Goal: Communication & Community: Answer question/provide support

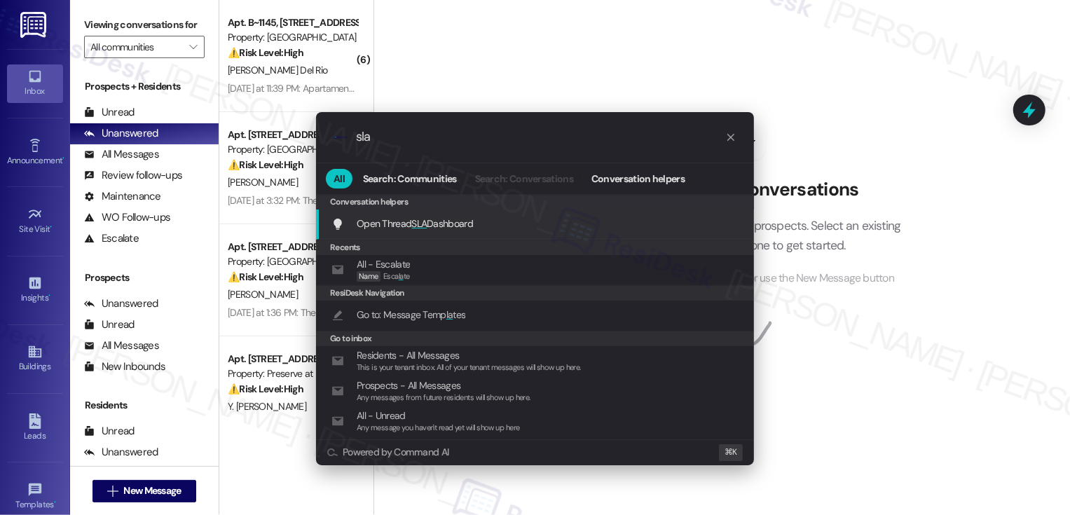
type input "sla"
click at [432, 219] on span "Open Thread SLA Dashboard" at bounding box center [415, 223] width 116 height 13
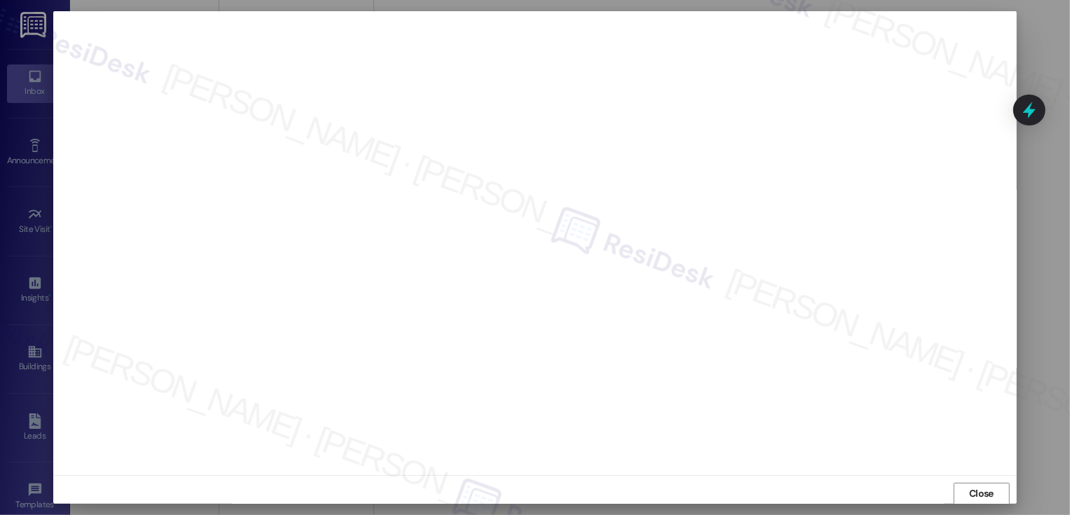
scroll to position [1, 0]
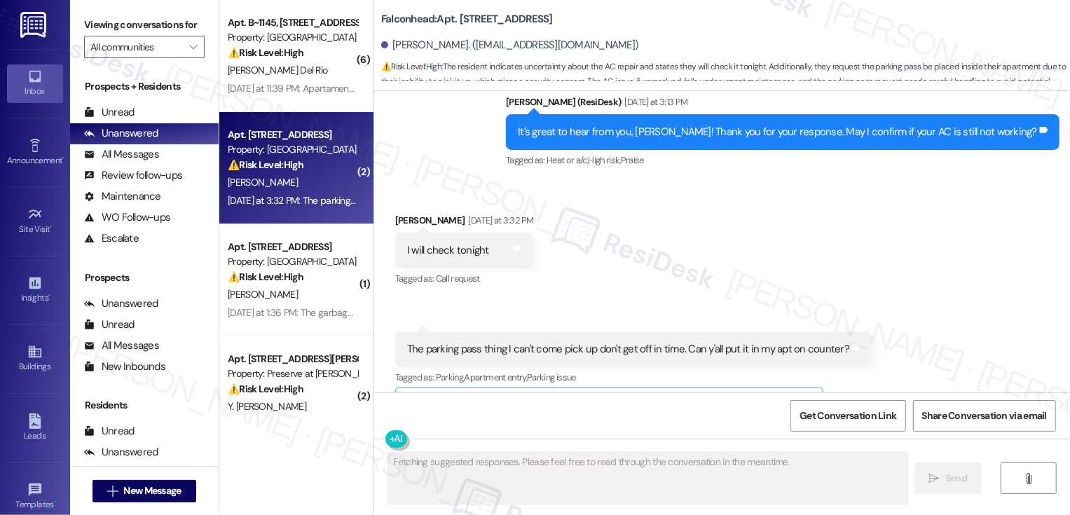
scroll to position [938, 0]
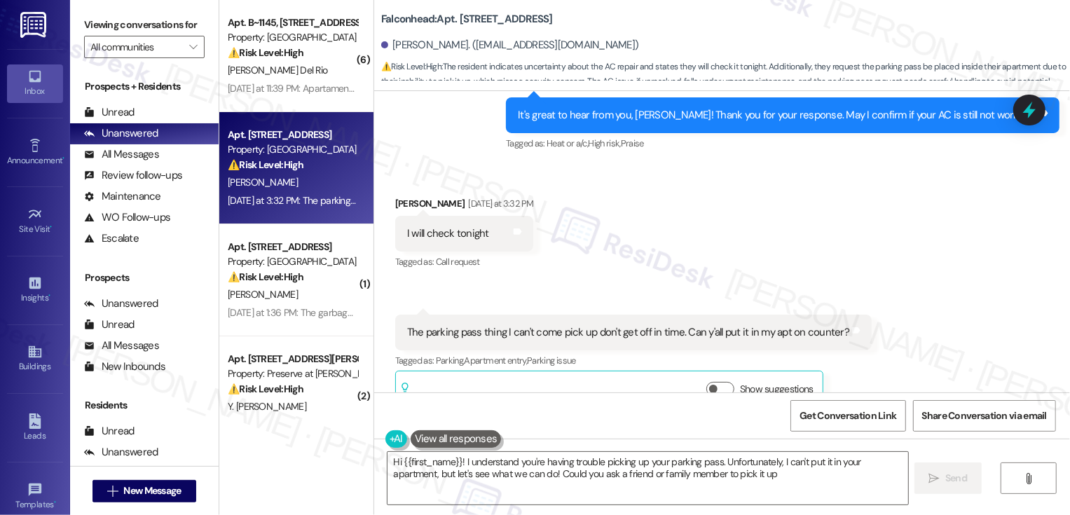
type textarea "Hi {{first_name}}! I understand you're having trouble picking up your parking p…"
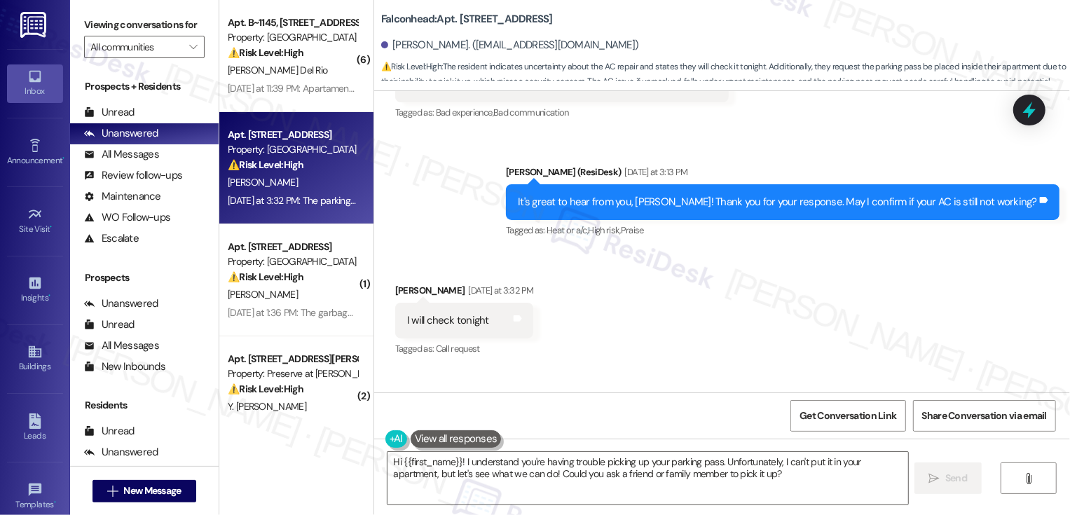
scroll to position [939, 0]
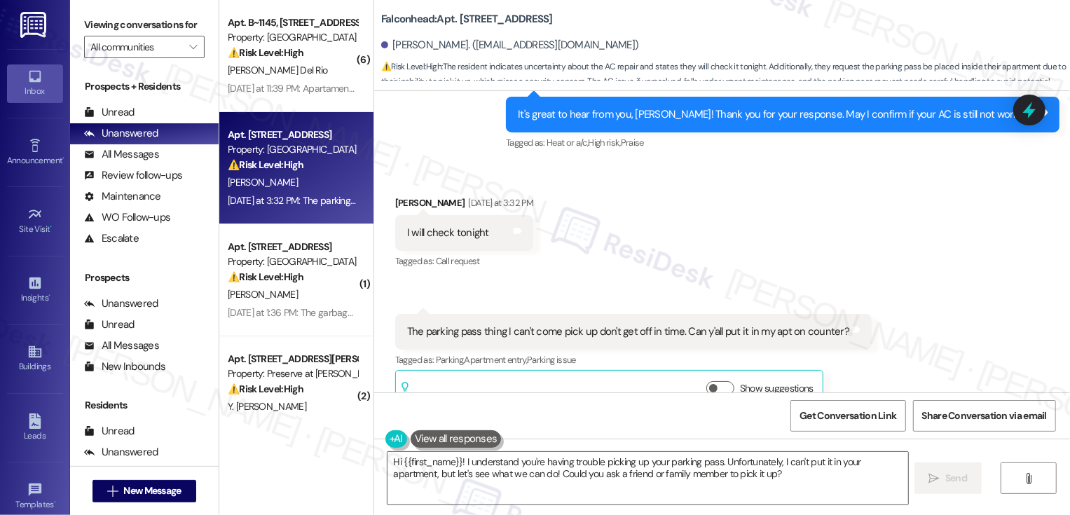
click at [467, 20] on b "Falconhead: Apt. 8308, [STREET_ADDRESS]" at bounding box center [467, 19] width 172 height 15
copy b "8308"
drag, startPoint x: 416, startPoint y: 302, endPoint x: 470, endPoint y: 303, distance: 53.3
click at [469, 324] on div "The parking pass thing I can't come pick up don't get off in time. Can y'all pu…" at bounding box center [628, 331] width 442 height 15
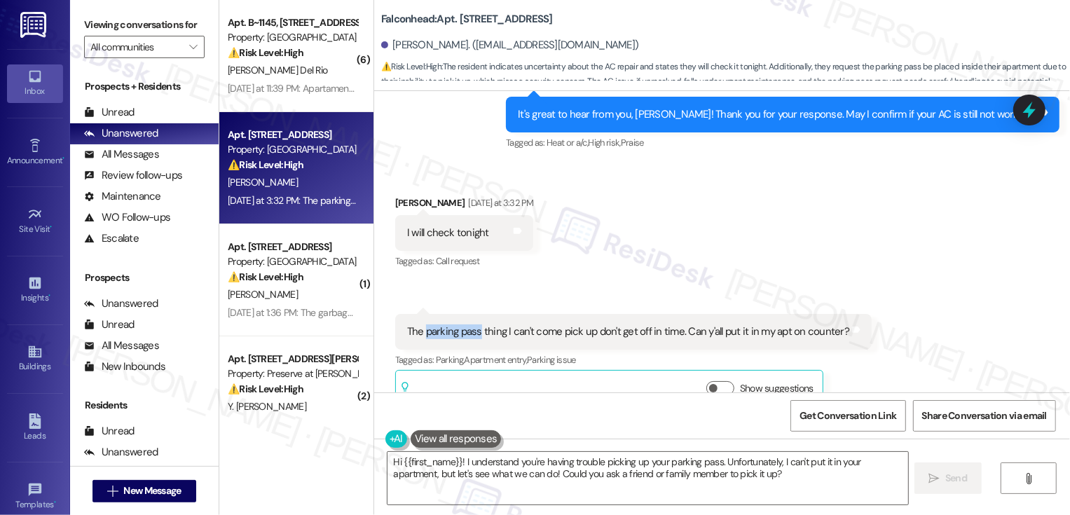
drag, startPoint x: 470, startPoint y: 300, endPoint x: 417, endPoint y: 303, distance: 52.6
click at [417, 324] on div "The parking pass thing I can't come pick up don't get off in time. Can y'all pu…" at bounding box center [628, 331] width 442 height 15
copy div "parking pass"
click at [717, 381] on button "Show suggestions" at bounding box center [720, 388] width 28 height 14
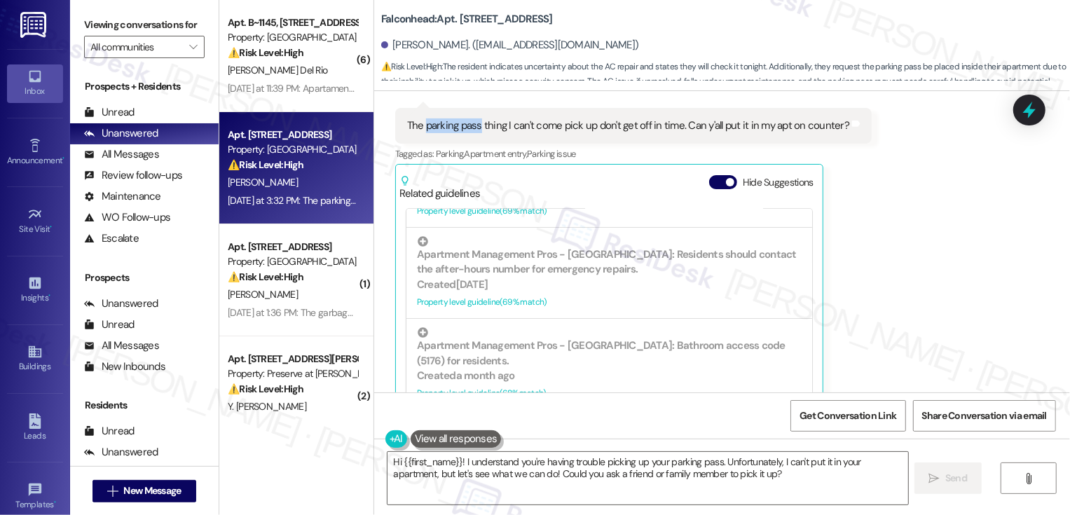
scroll to position [311, 0]
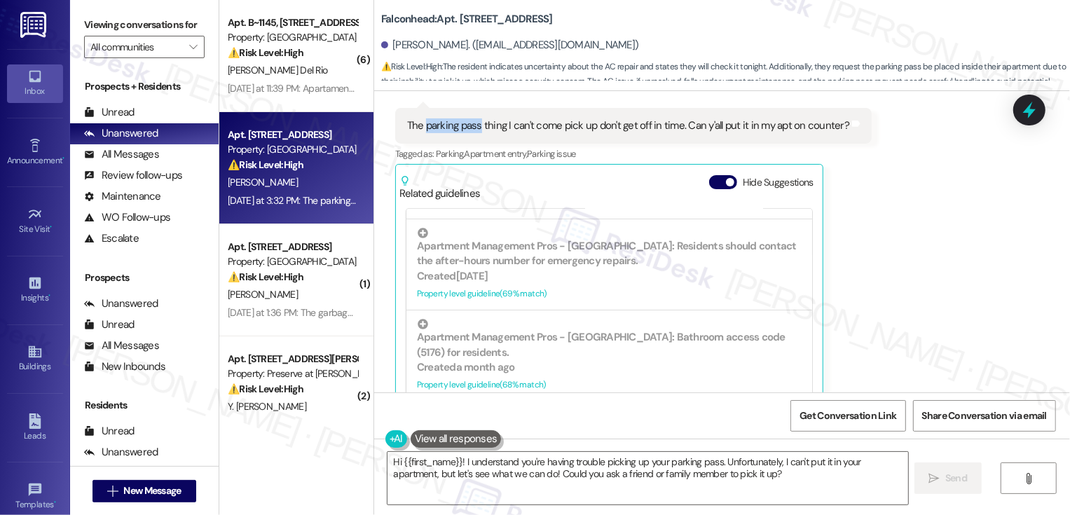
click at [900, 284] on div "Received via SMS [PERSON_NAME] [DATE] at 3:32 PM I will check tonight Tags and …" at bounding box center [722, 190] width 696 height 465
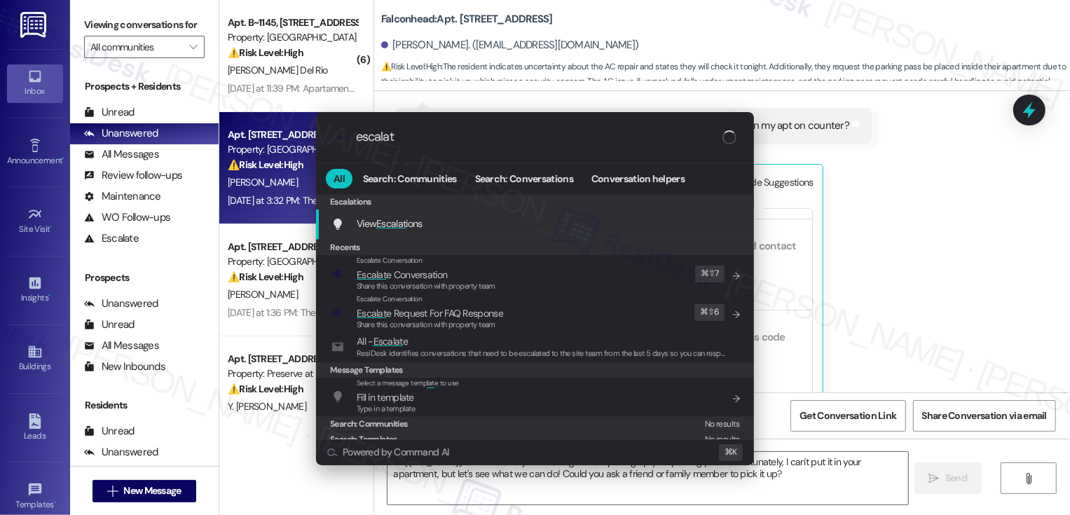
type input "escalate"
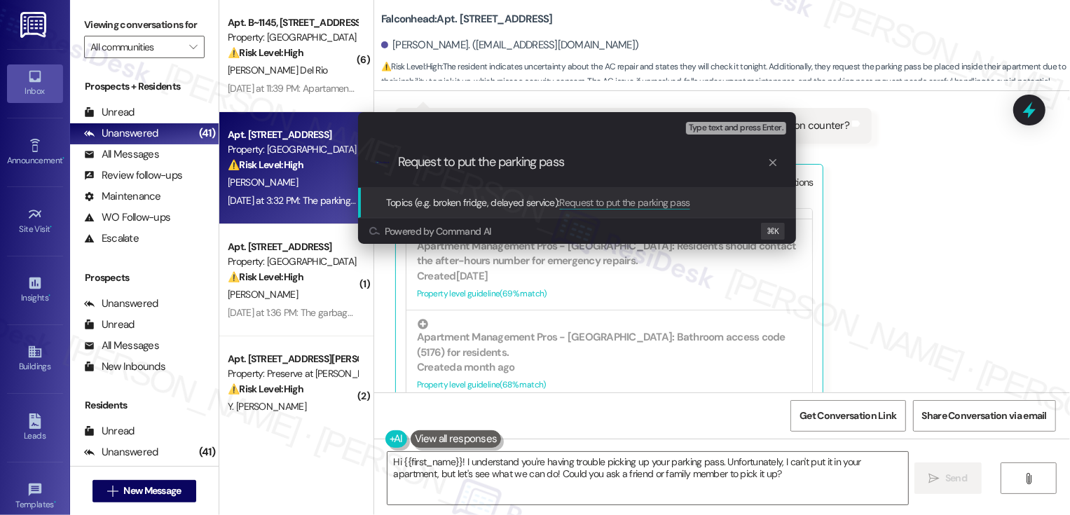
click at [486, 160] on input "Request to put the parking pass" at bounding box center [582, 162] width 369 height 15
type input "Request to drop off the parking pass"
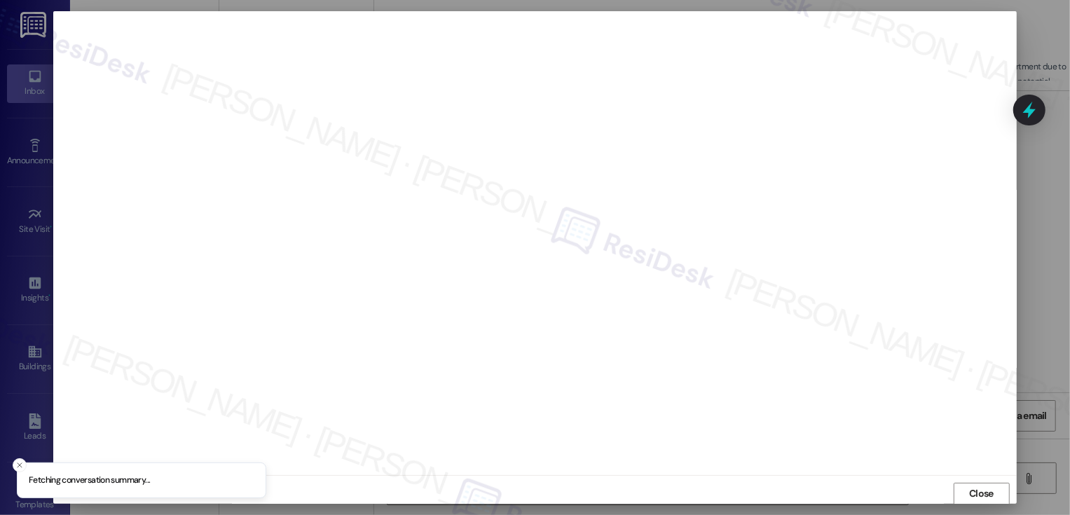
scroll to position [1, 0]
click at [660, 483] on div "Close" at bounding box center [534, 492] width 963 height 37
click at [978, 488] on span "Close" at bounding box center [981, 486] width 25 height 15
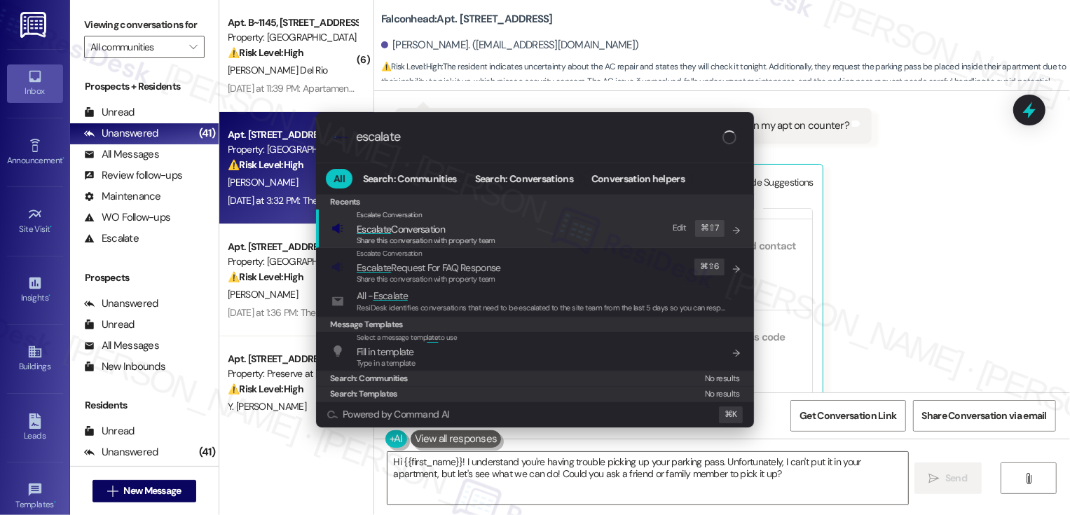
type input "escalate"
click at [498, 238] on div "Escalate Conversation Escalate Conversation Share this conversation with proper…" at bounding box center [536, 229] width 410 height 38
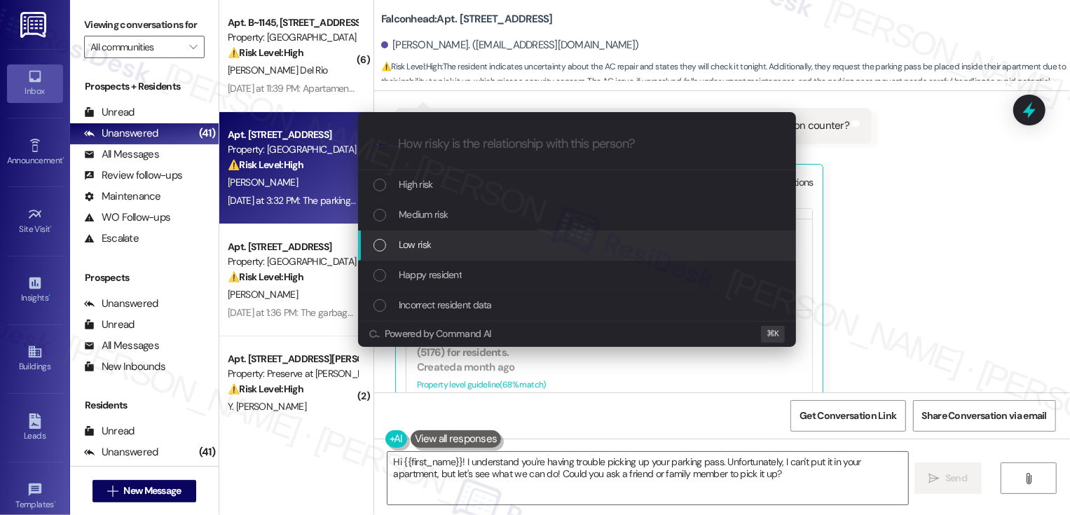
click at [436, 243] on div "Low risk" at bounding box center [579, 244] width 410 height 15
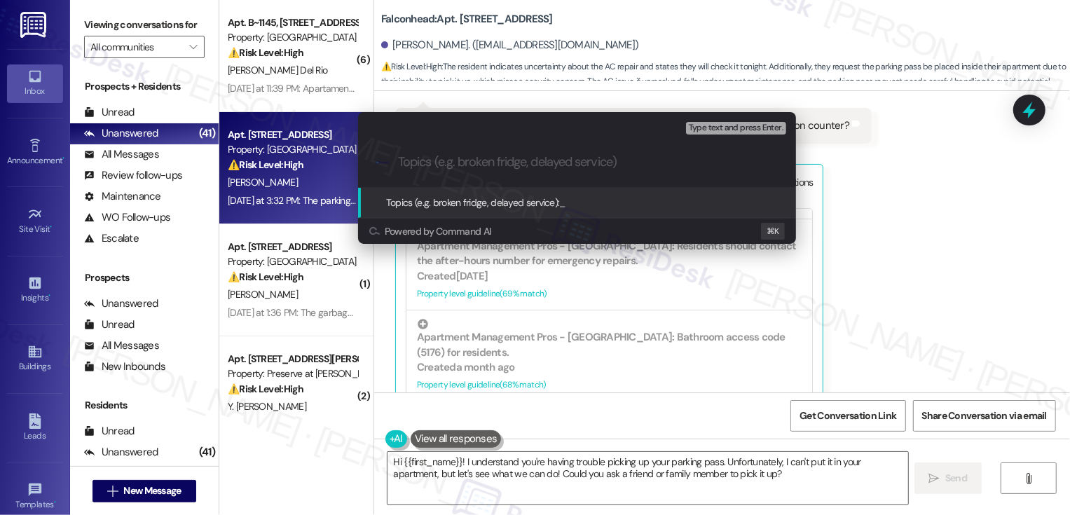
paste input "Request to drop off the parking pass"
type input "Request to drop off the parking pass (please confirm)"
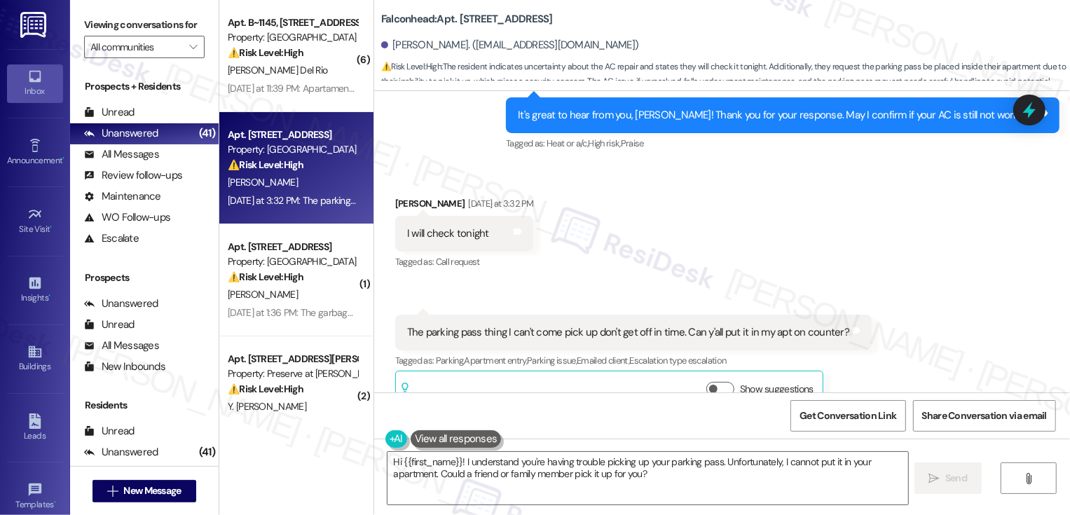
scroll to position [939, 0]
click at [531, 470] on textarea "Hi {{first_name}}! I understand you're having trouble picking up your parking p…" at bounding box center [648, 478] width 521 height 53
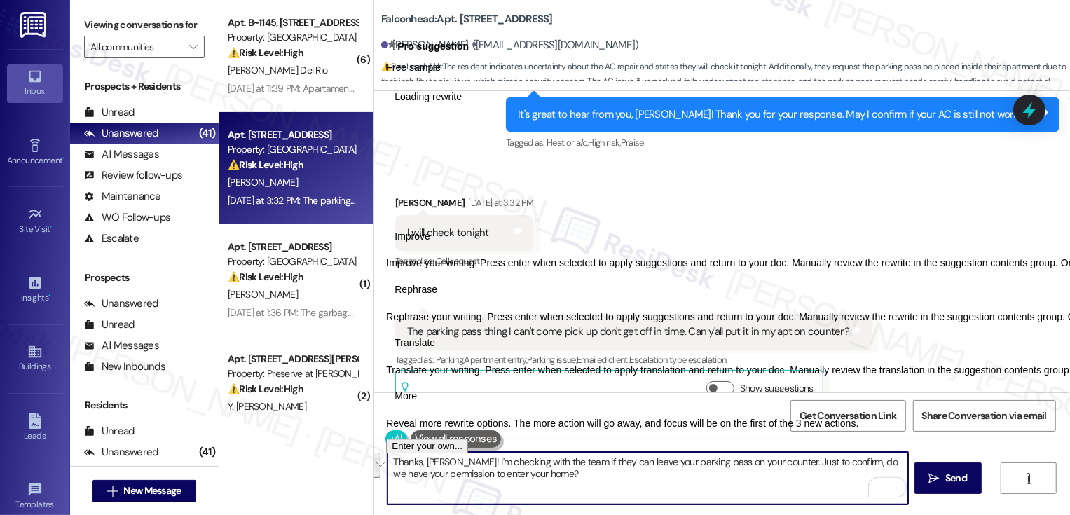
click at [379, 472] on button "See rewrite suggestions" at bounding box center [374, 465] width 11 height 25
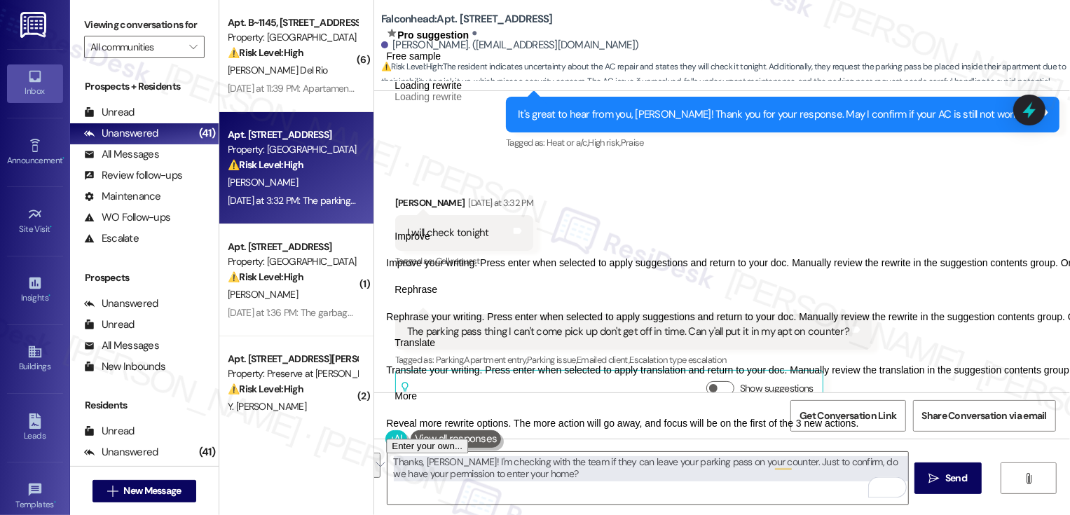
click at [437, 297] on span "Rephrase" at bounding box center [416, 289] width 43 height 15
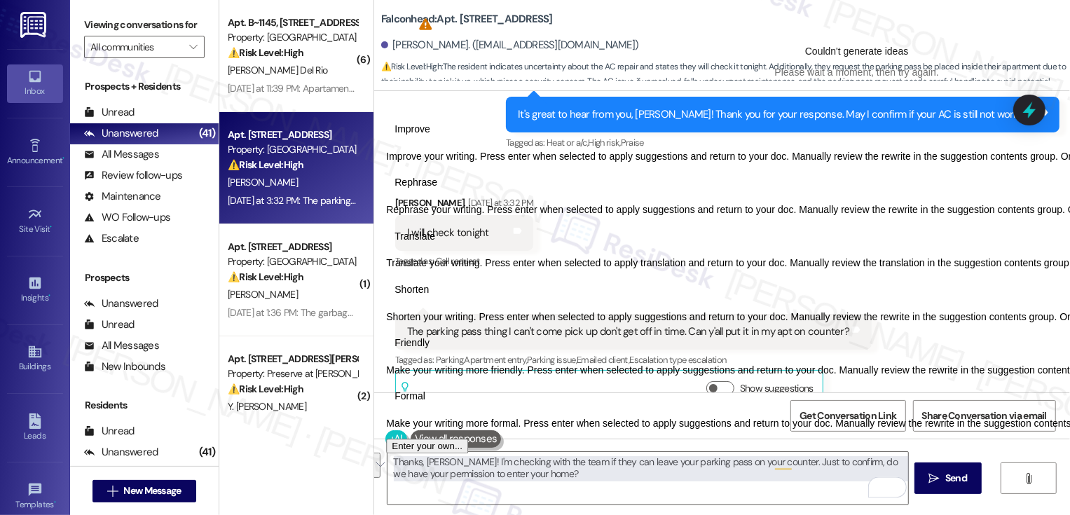
click at [430, 350] on span "Friendly" at bounding box center [412, 343] width 35 height 15
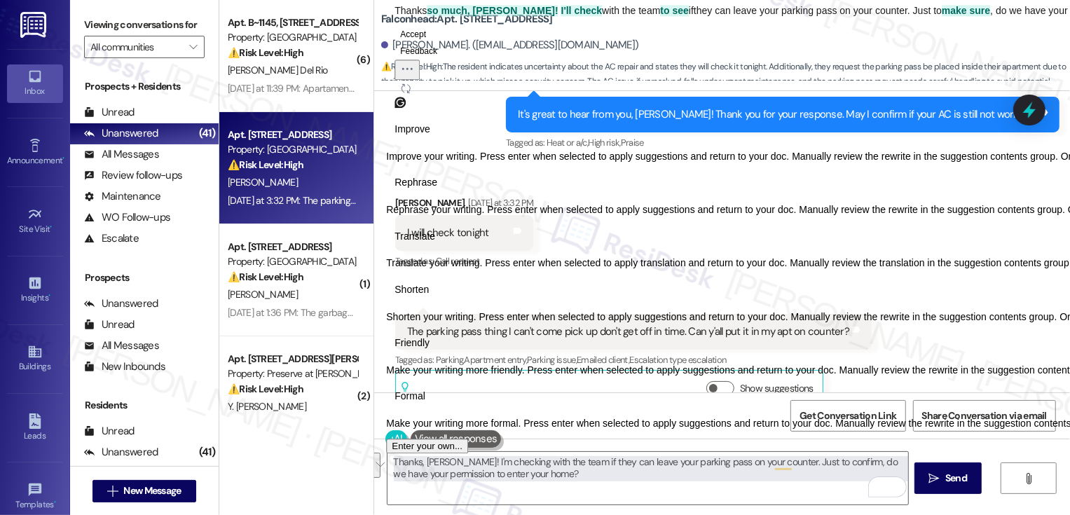
click at [432, 43] on button "Accept" at bounding box center [413, 34] width 37 height 17
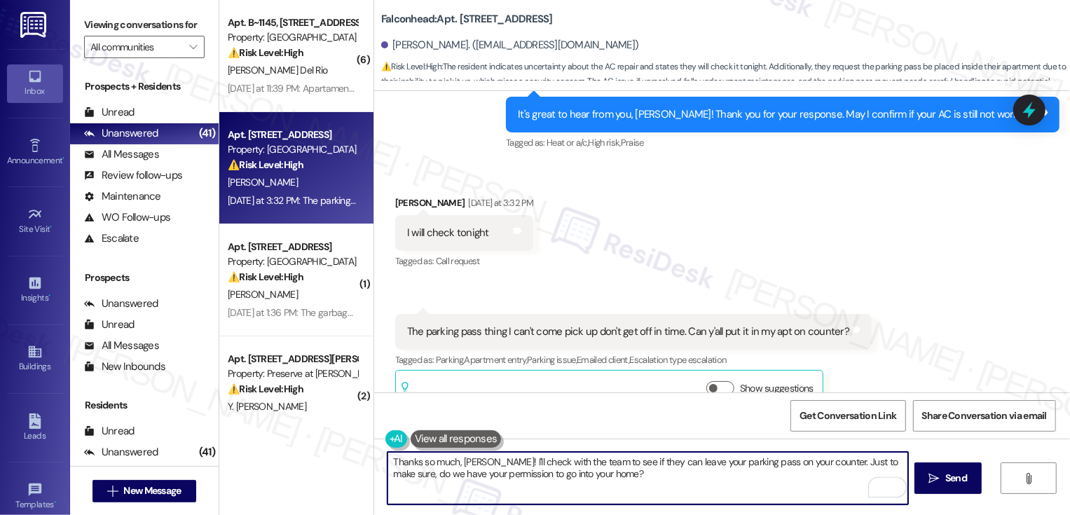
click at [608, 479] on textarea "Thanks so much, Jamie! I'll check with the team to see if they can leave your p…" at bounding box center [648, 478] width 521 height 53
type textarea "Thanks so much, Jamie! I'll check with the team to see if they can leave your p…"
click at [955, 485] on span "Send" at bounding box center [956, 478] width 22 height 15
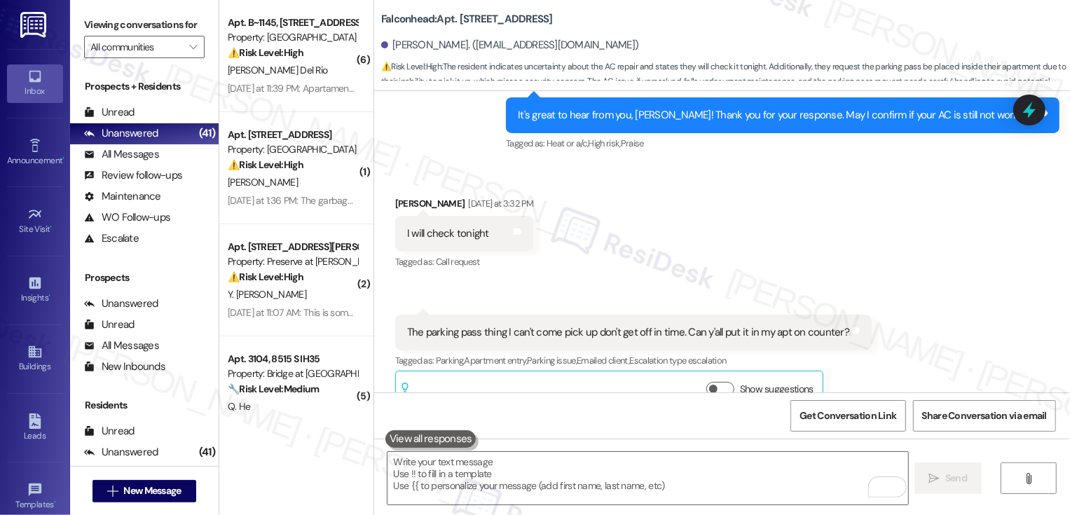
scroll to position [1052, 0]
